Goal: Transaction & Acquisition: Download file/media

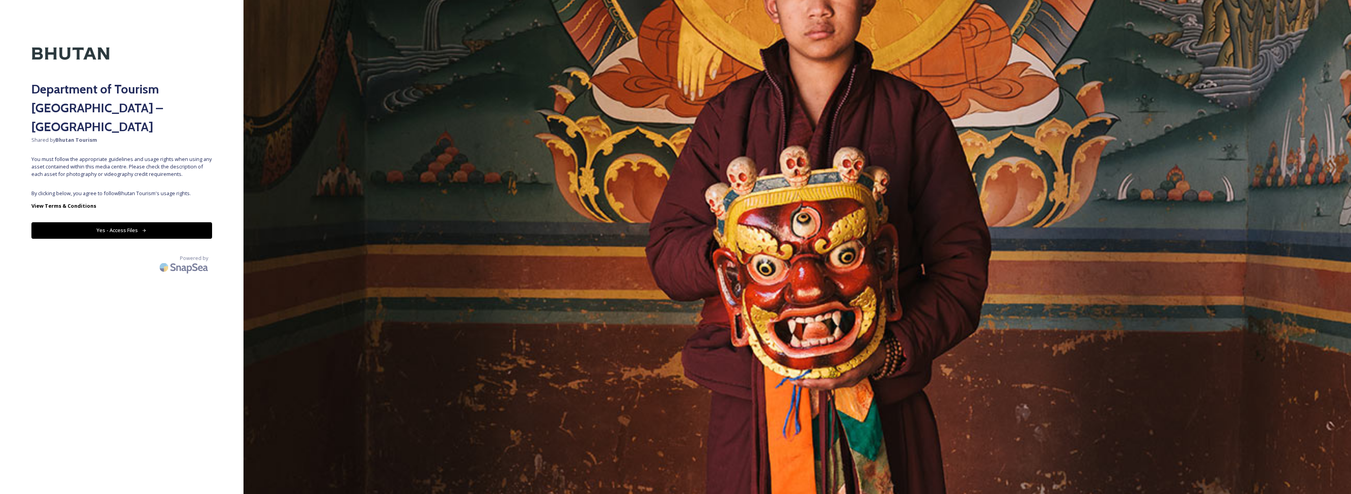
click at [216, 182] on div "Department of Tourism [GEOGRAPHIC_DATA] – Brand Centre Shared by Bhutan Tourism…" at bounding box center [121, 246] width 243 height 431
click at [186, 168] on div "Department of Tourism [GEOGRAPHIC_DATA] – Brand Centre Shared by Bhutan Tourism…" at bounding box center [121, 246] width 243 height 431
click at [182, 222] on button "Yes - Access Files" at bounding box center [121, 230] width 181 height 16
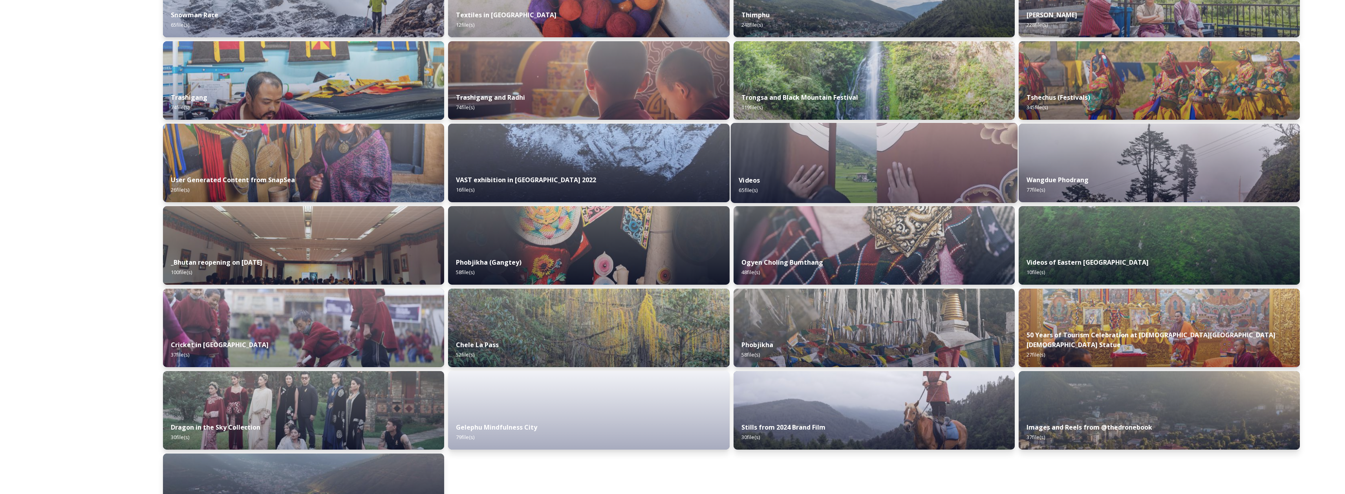
scroll to position [734, 0]
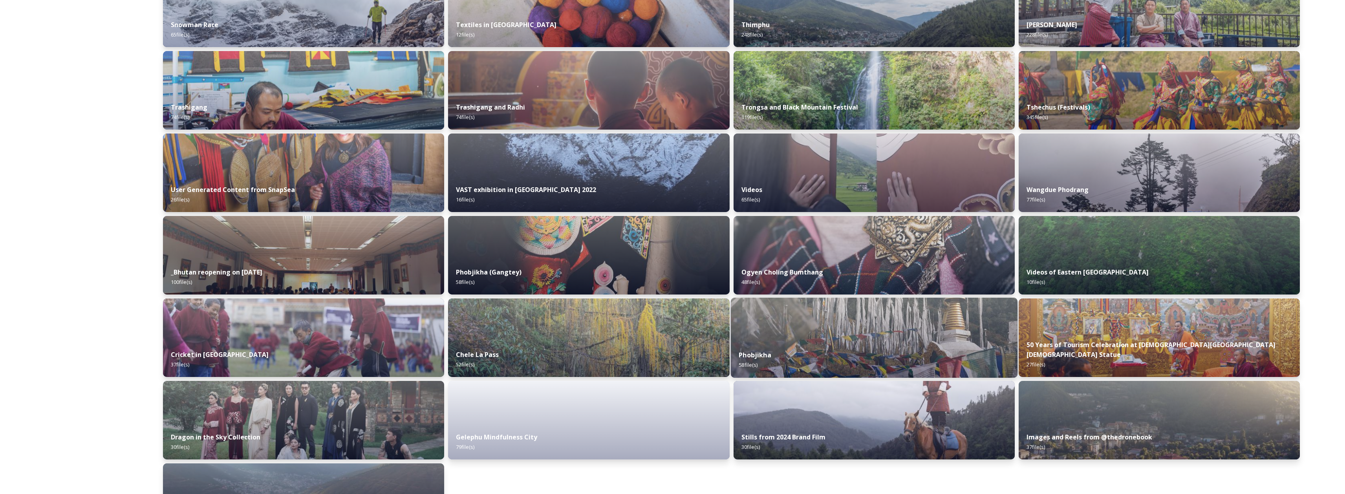
click at [793, 326] on img at bounding box center [873, 338] width 287 height 80
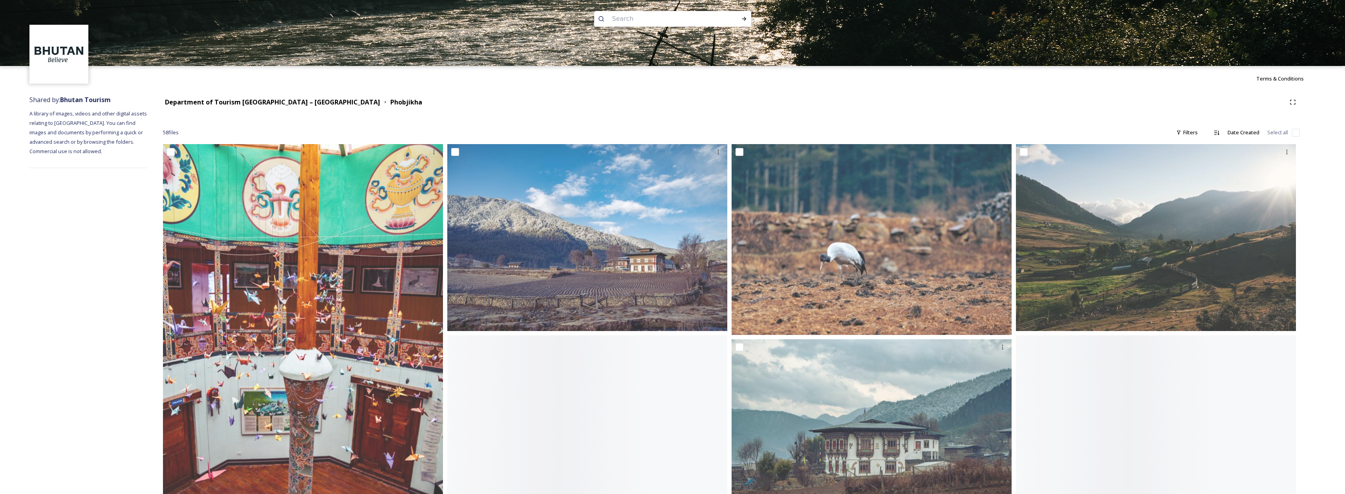
scroll to position [27, 0]
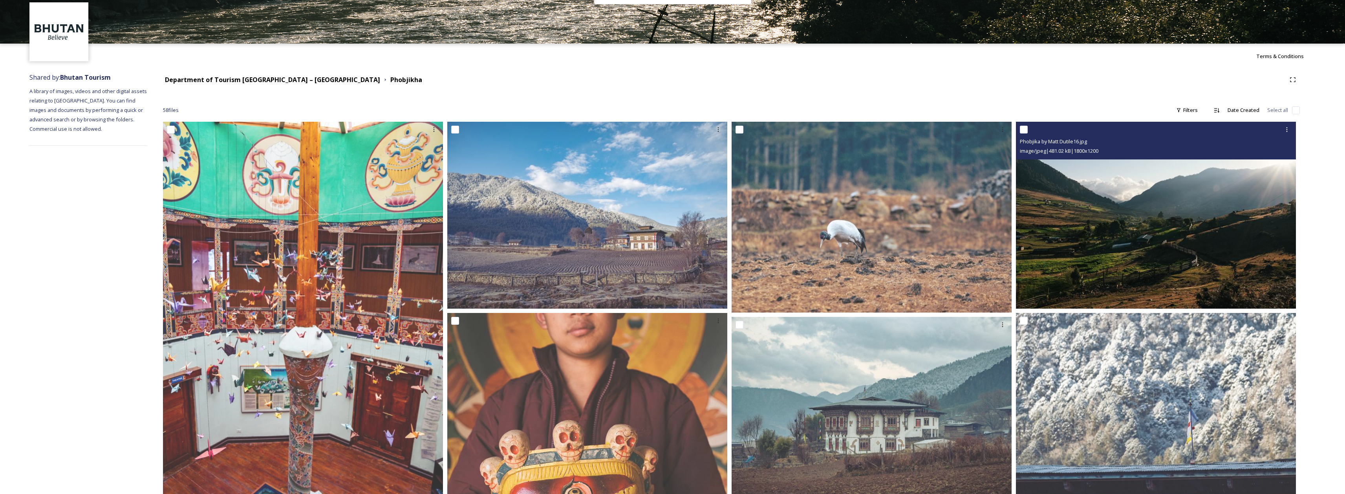
click at [1093, 255] on img at bounding box center [1156, 215] width 280 height 187
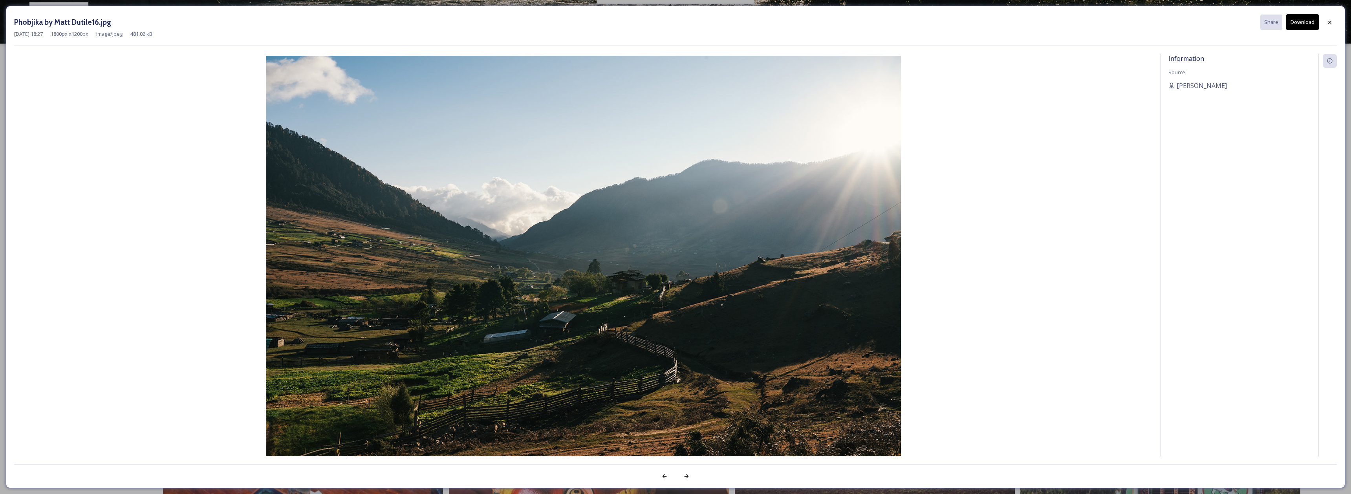
click at [1292, 30] on div "[DATE] 18:27 1800 px x 1200 px image/jpeg 481.02 kB" at bounding box center [675, 33] width 1322 height 7
click at [1295, 27] on button "Download" at bounding box center [1302, 22] width 33 height 16
click at [1325, 23] on div at bounding box center [1329, 22] width 14 height 14
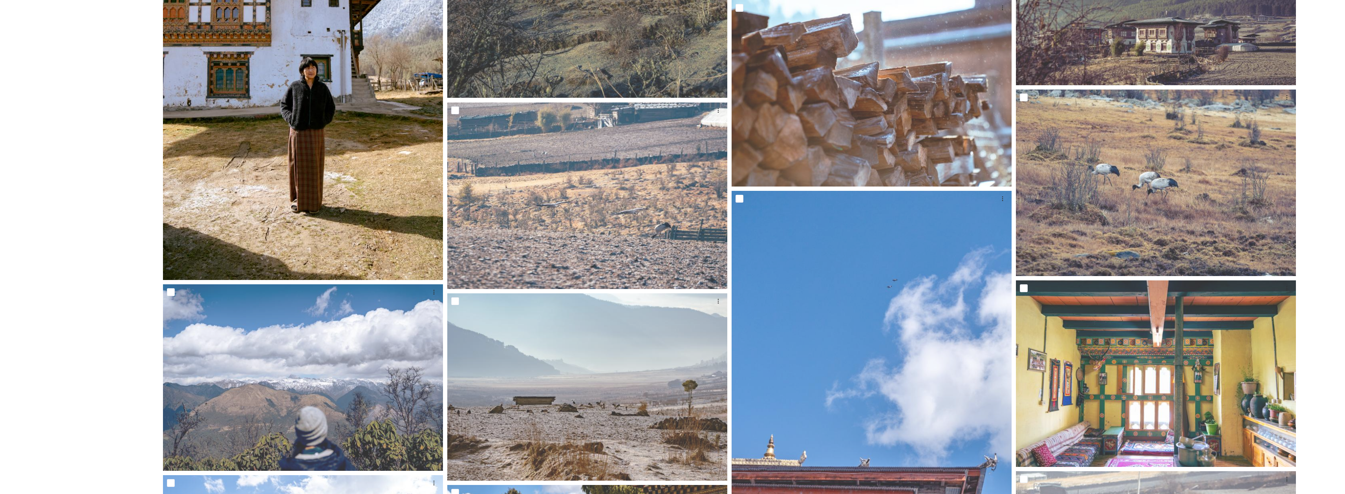
scroll to position [1380, 0]
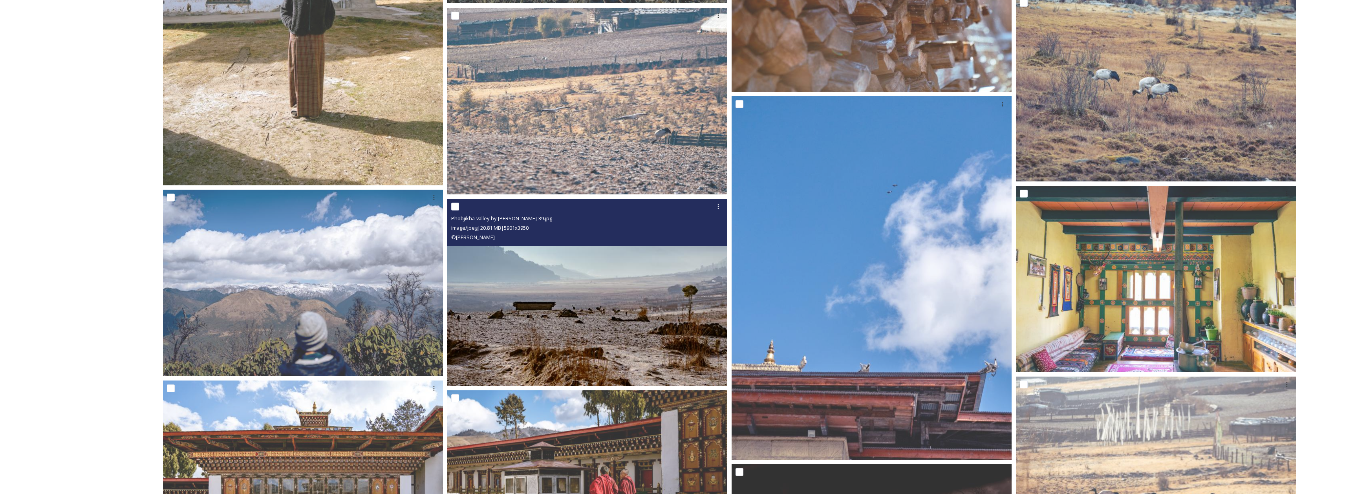
click at [546, 235] on div "© [PERSON_NAME]" at bounding box center [588, 236] width 274 height 9
click at [555, 292] on img at bounding box center [587, 293] width 280 height 188
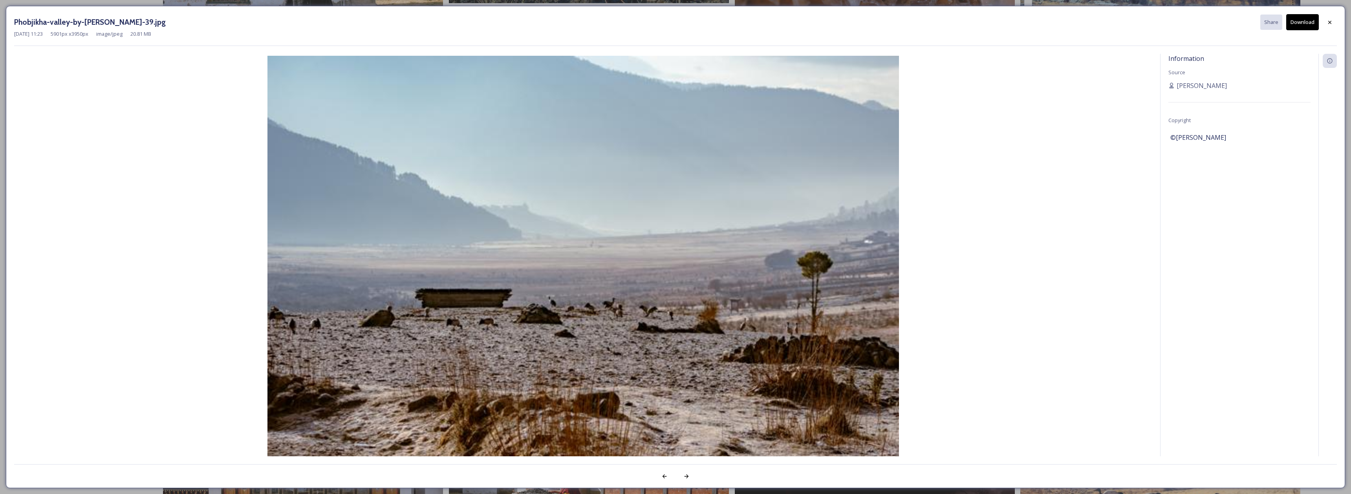
click at [1298, 27] on button "Download" at bounding box center [1302, 22] width 33 height 16
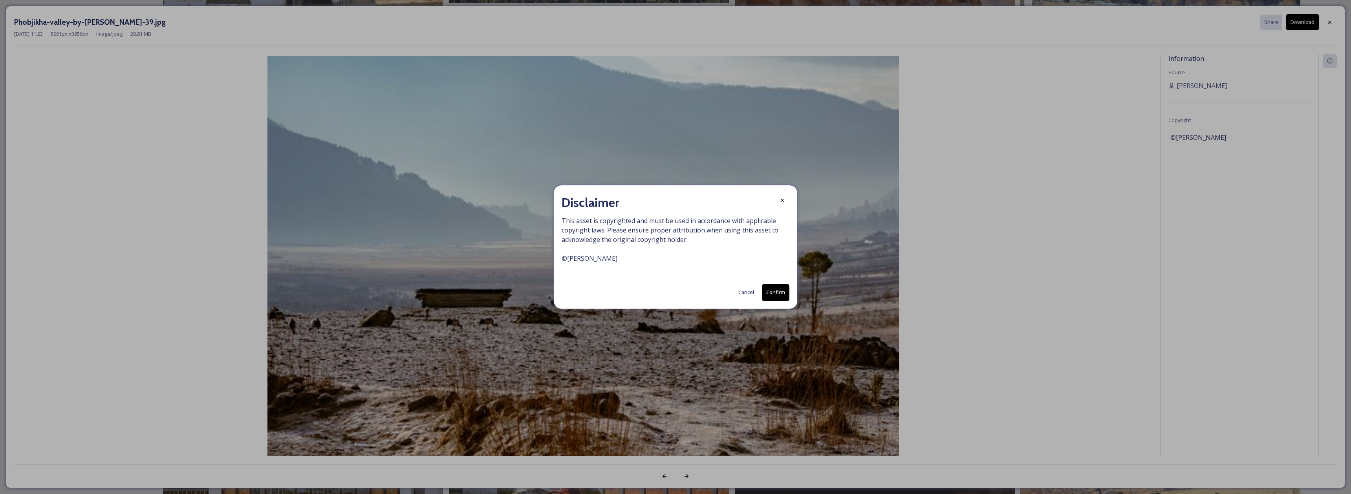
click at [780, 296] on button "Confirm" at bounding box center [775, 292] width 27 height 16
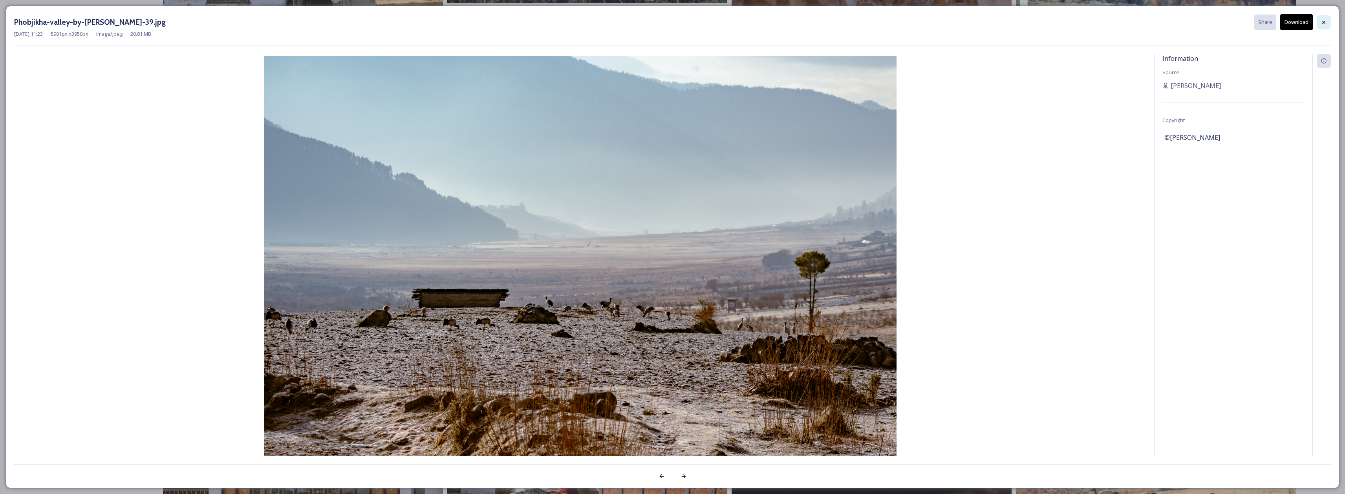
click at [1327, 24] on div at bounding box center [1323, 22] width 14 height 14
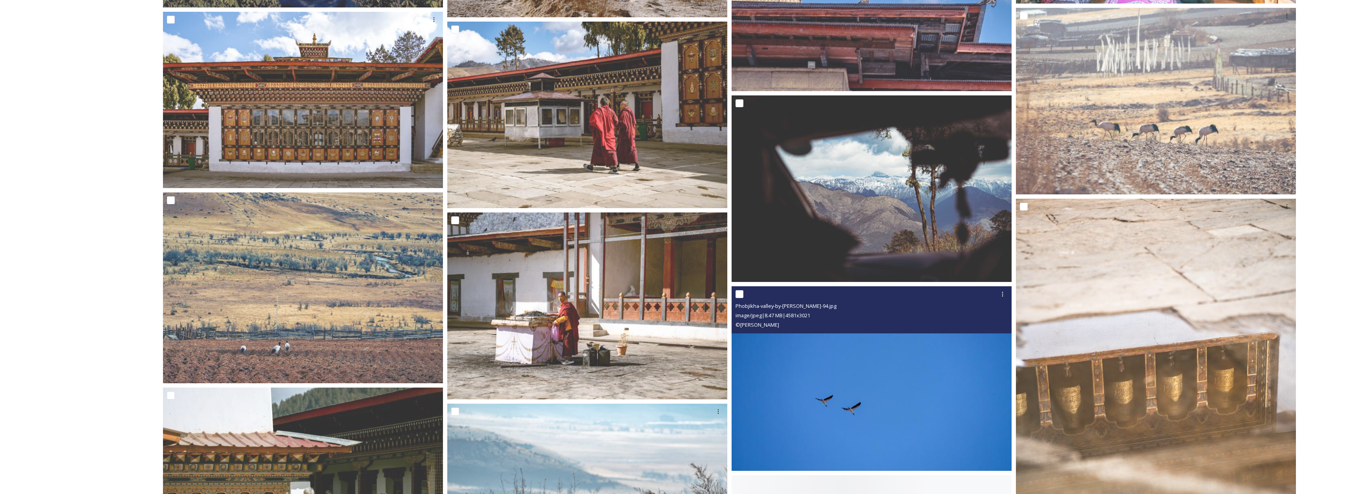
scroll to position [1789, 0]
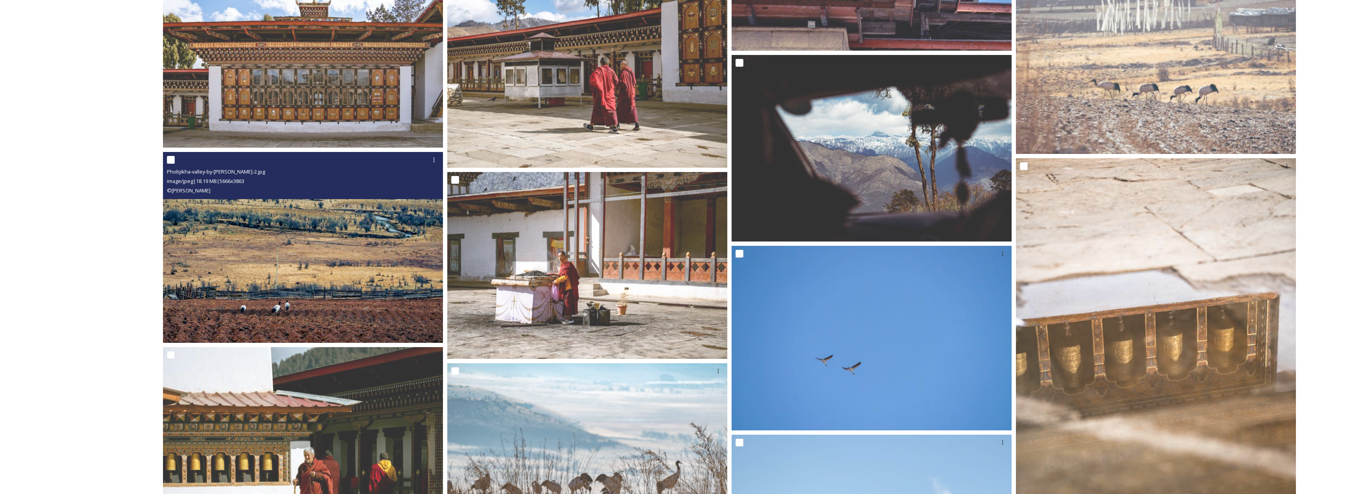
click at [393, 275] on img at bounding box center [303, 247] width 280 height 191
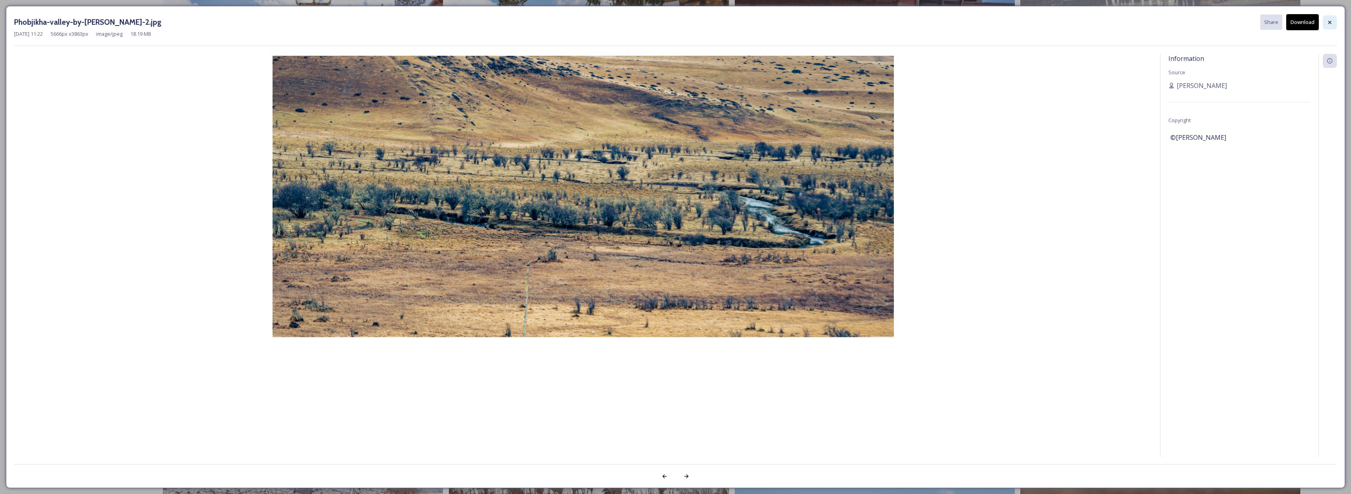
click at [1329, 22] on icon at bounding box center [1329, 21] width 3 height 3
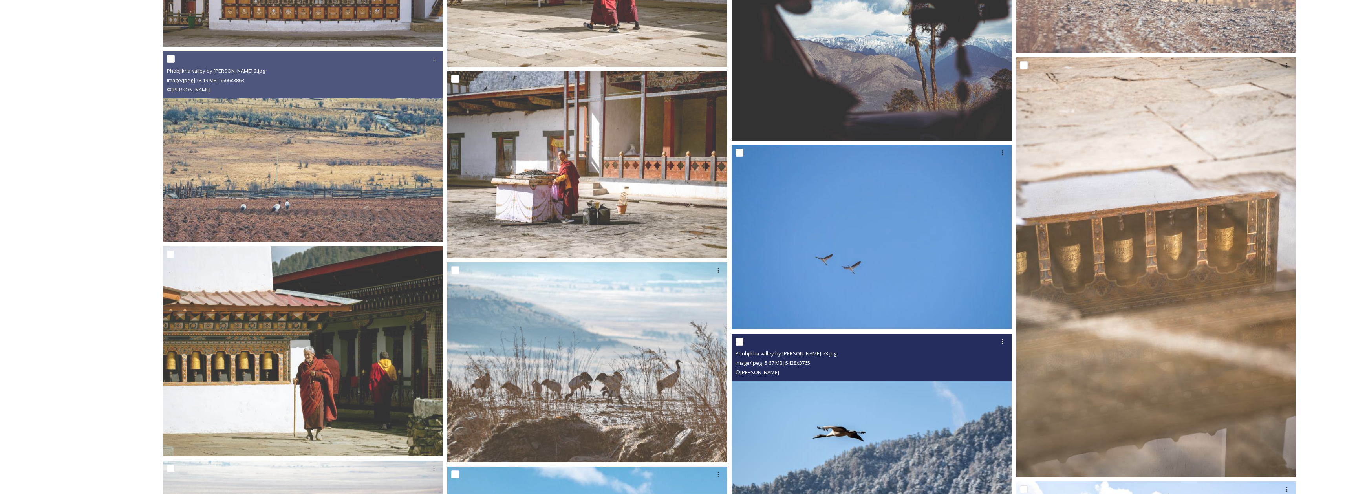
scroll to position [1850, 0]
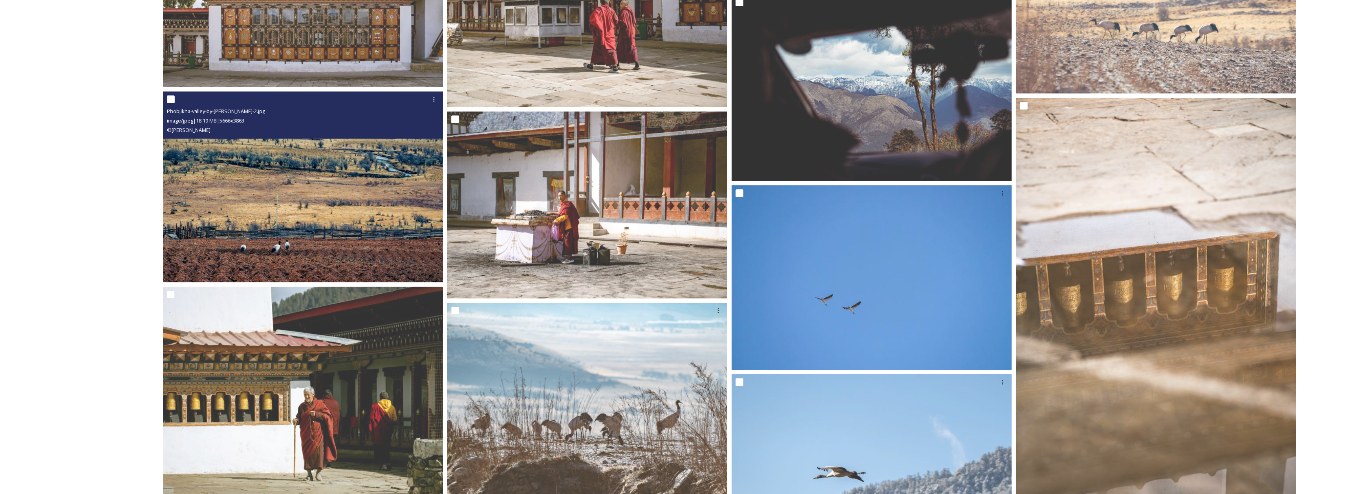
click at [373, 231] on img at bounding box center [303, 186] width 280 height 191
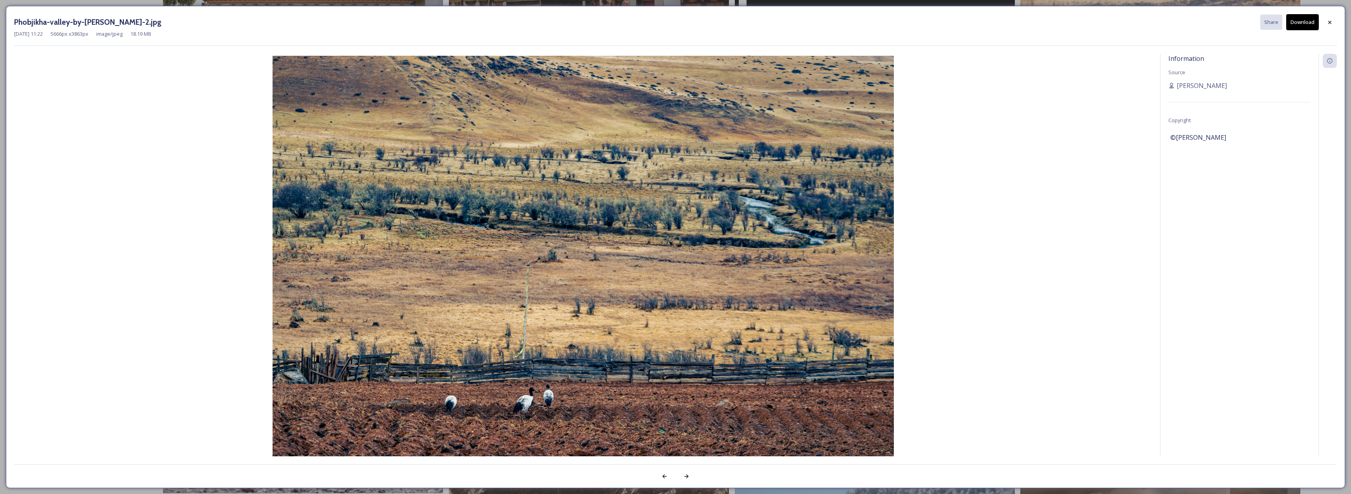
click at [1305, 26] on button "Download" at bounding box center [1302, 22] width 33 height 16
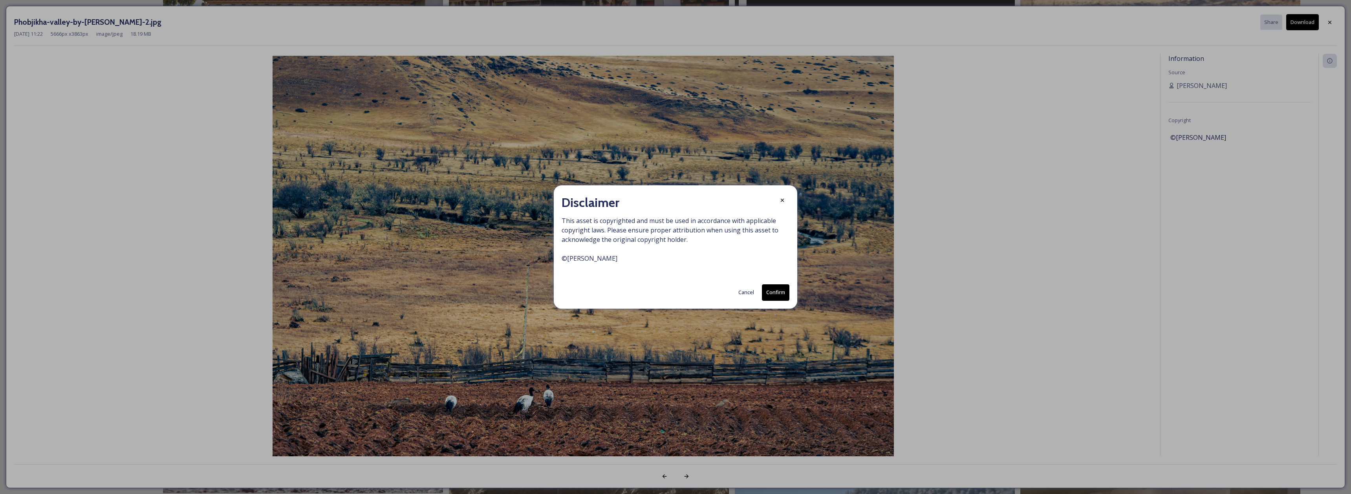
click at [770, 293] on button "Confirm" at bounding box center [775, 292] width 27 height 16
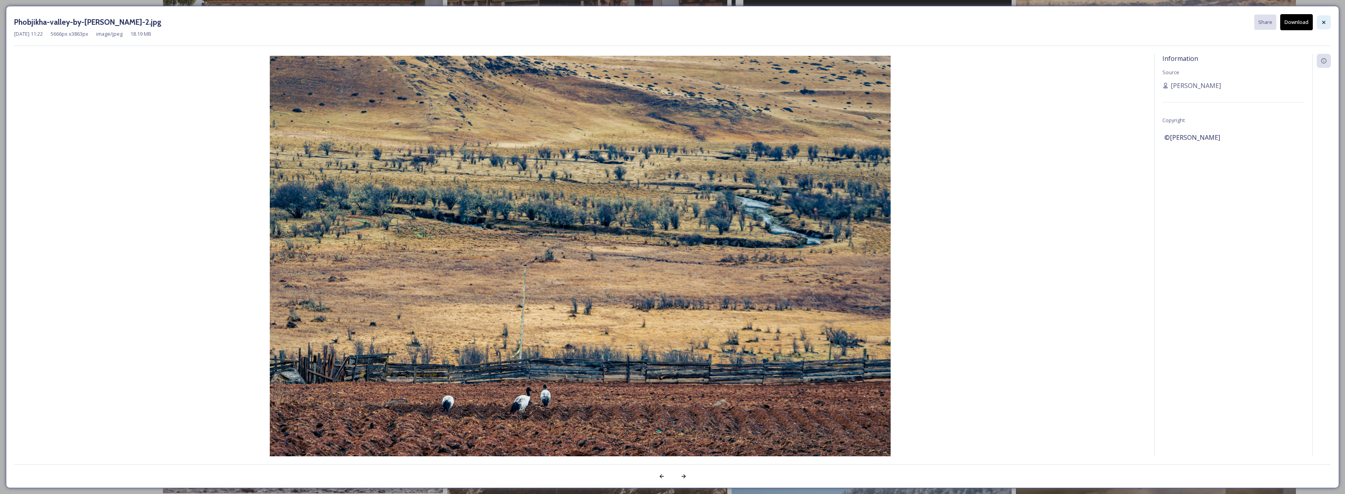
click at [1329, 22] on div at bounding box center [1323, 22] width 14 height 14
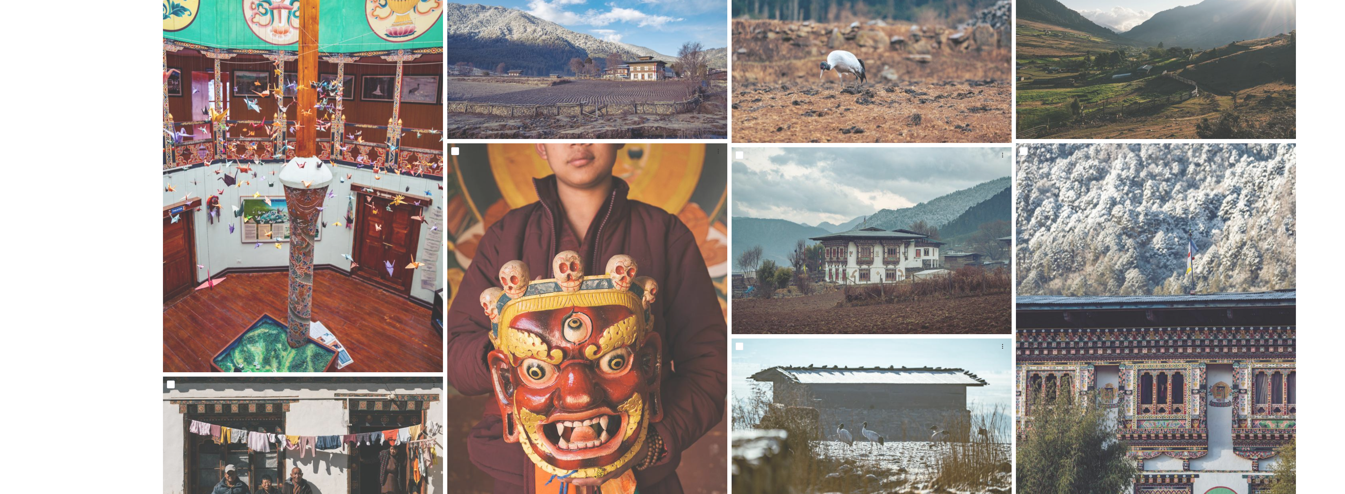
scroll to position [30, 0]
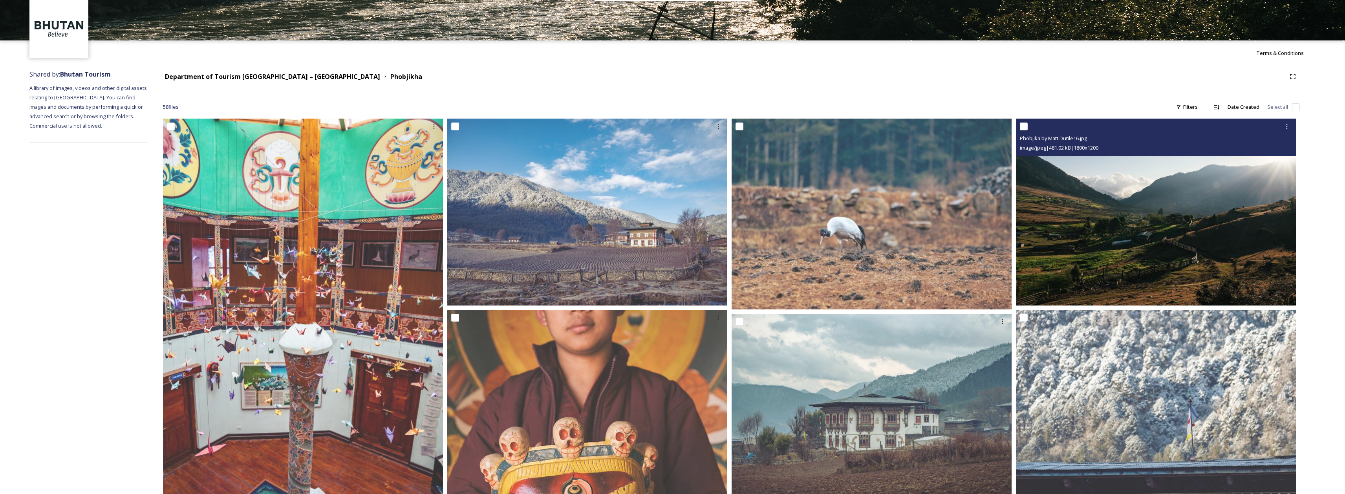
click at [1099, 248] on img at bounding box center [1156, 212] width 280 height 187
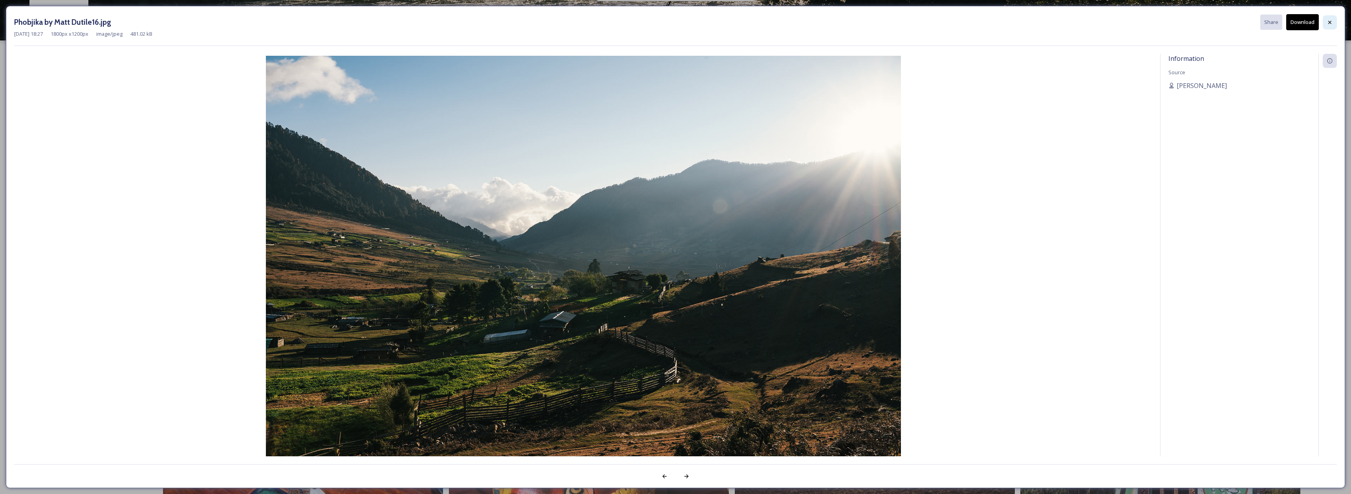
click at [1326, 24] on icon at bounding box center [1329, 22] width 6 height 6
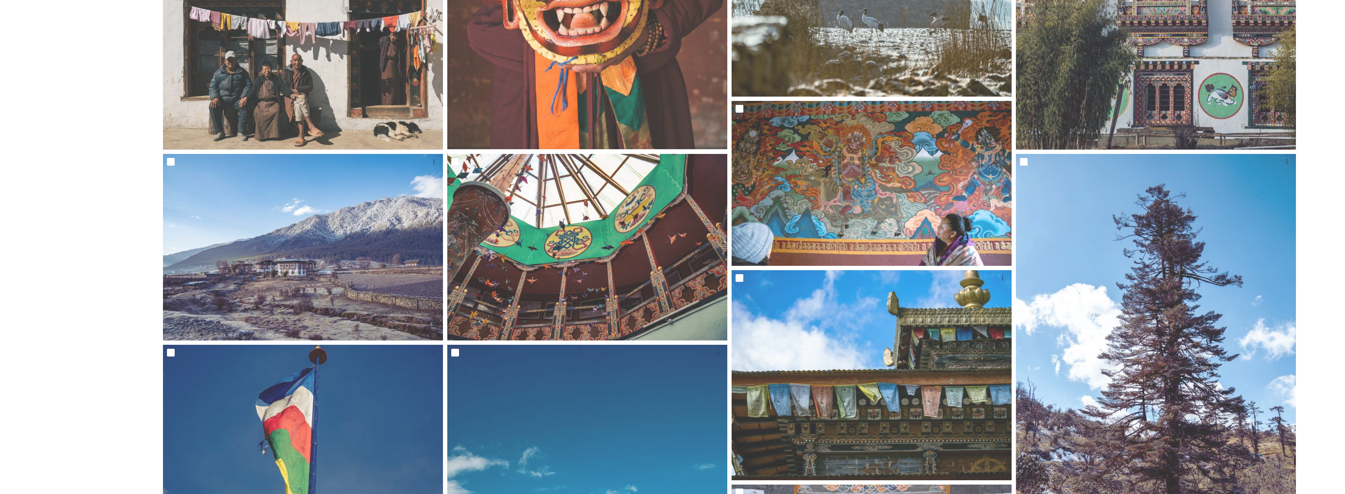
scroll to position [0, 0]
